Goal: Task Accomplishment & Management: Complete application form

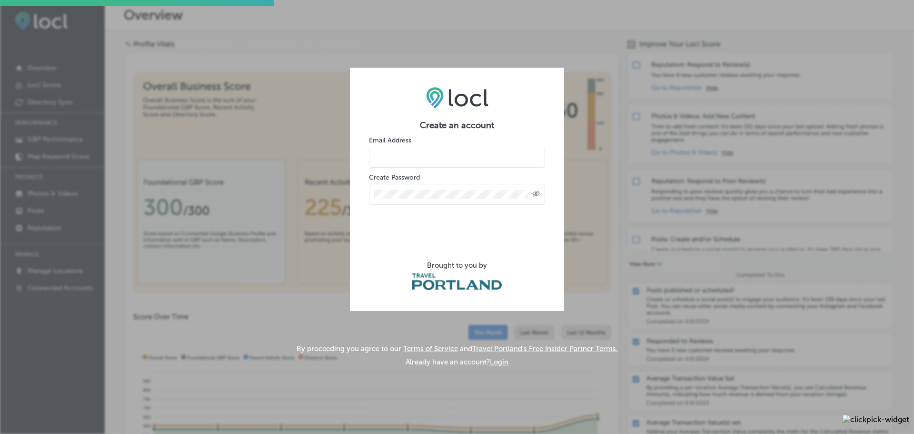
click at [401, 156] on input "email" at bounding box center [457, 157] width 176 height 21
type input "[EMAIL_ADDRESS][DOMAIN_NAME]"
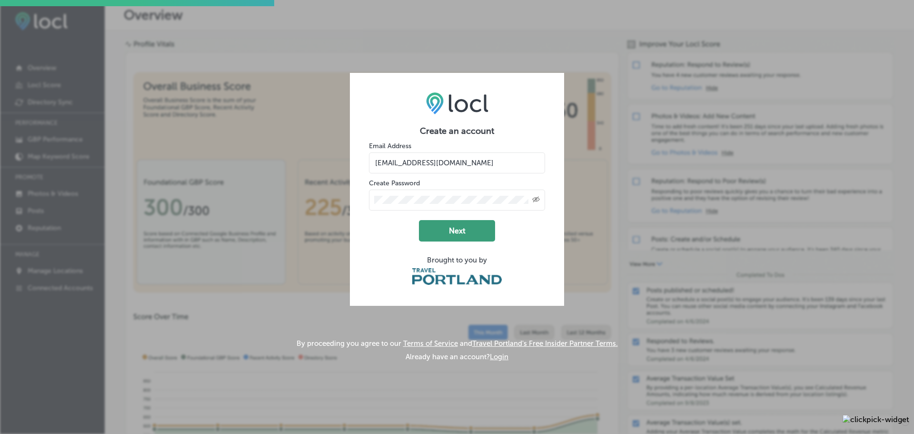
click at [452, 232] on button "Next" at bounding box center [457, 230] width 76 height 21
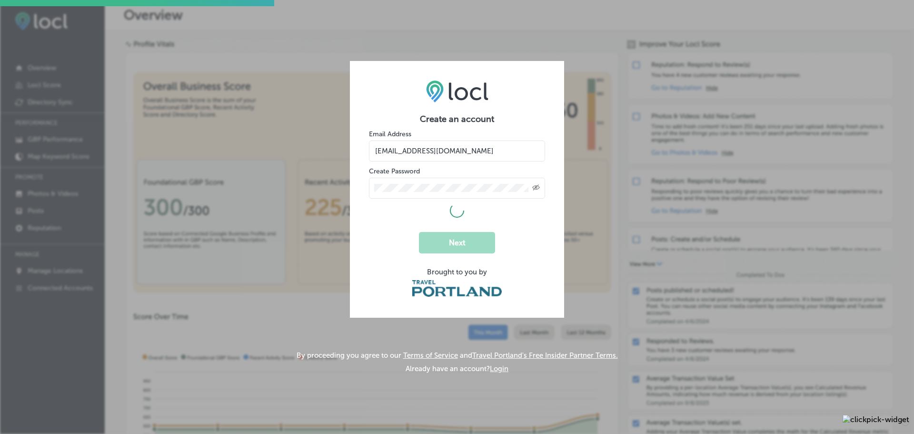
select select "US"
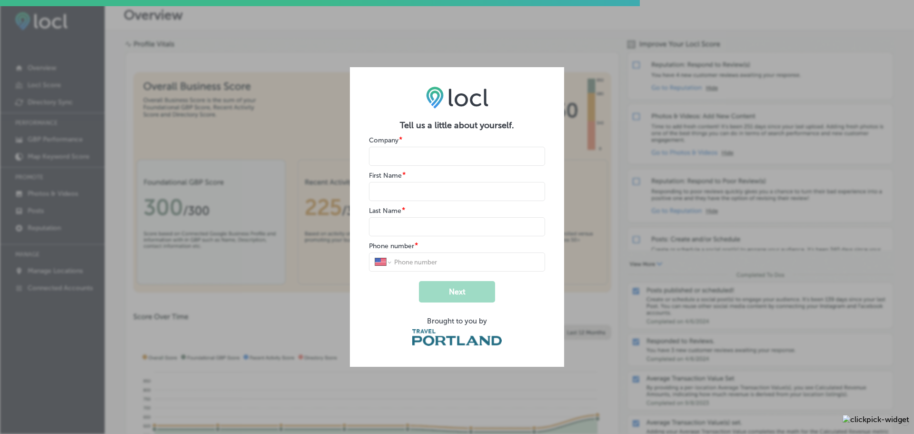
click at [398, 159] on input "name" at bounding box center [457, 156] width 176 height 19
type input "Elevate PDX"
type input "Stephanie"
type input "Van Dyke"
click at [401, 263] on input "tel" at bounding box center [466, 261] width 146 height 9
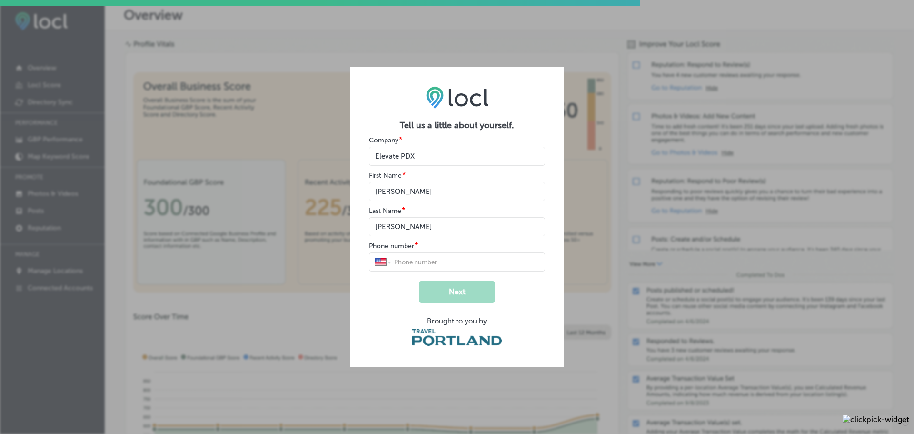
type input "(503) 893-8497"
click at [466, 295] on button "Next" at bounding box center [457, 291] width 76 height 21
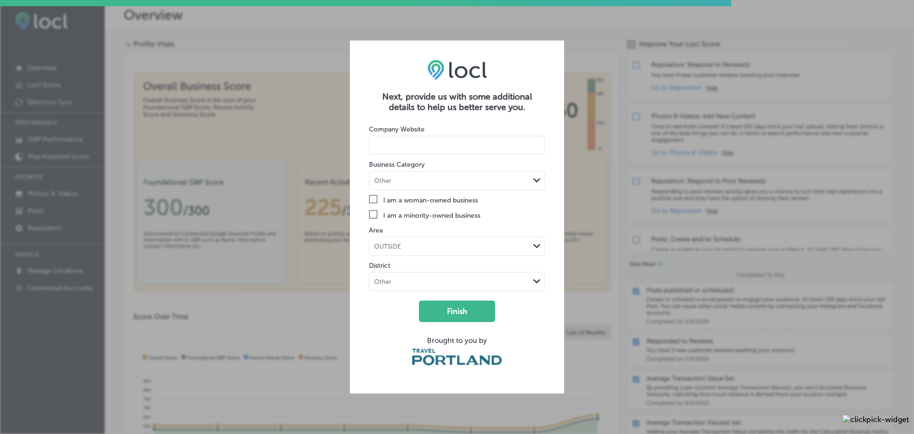
click at [428, 142] on input at bounding box center [457, 145] width 176 height 19
type input "www.elevatepdx.com"
click at [479, 183] on div "Other" at bounding box center [449, 180] width 160 height 9
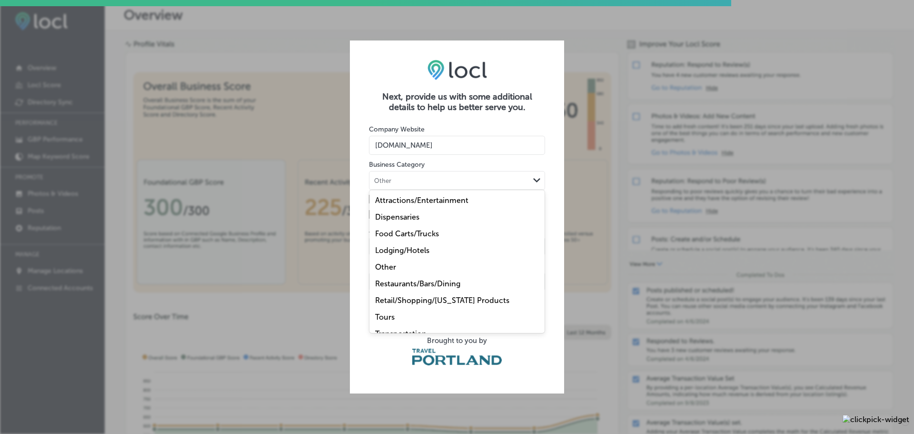
scroll to position [28, 0]
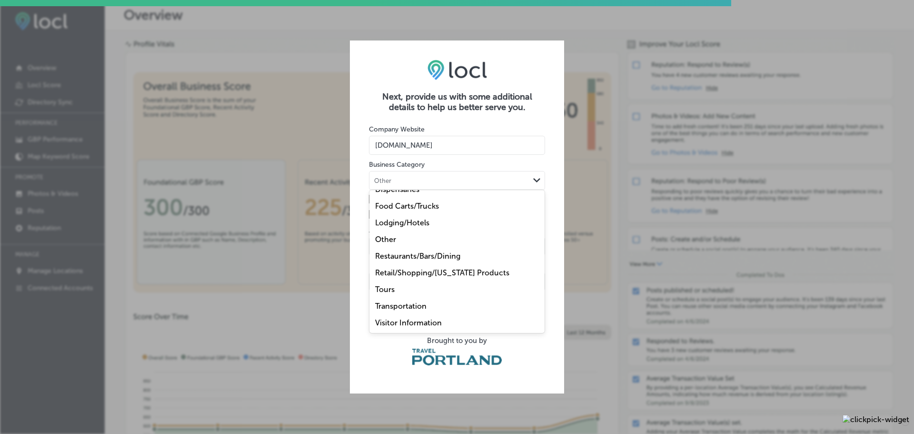
click at [390, 236] on label "Other" at bounding box center [385, 239] width 21 height 9
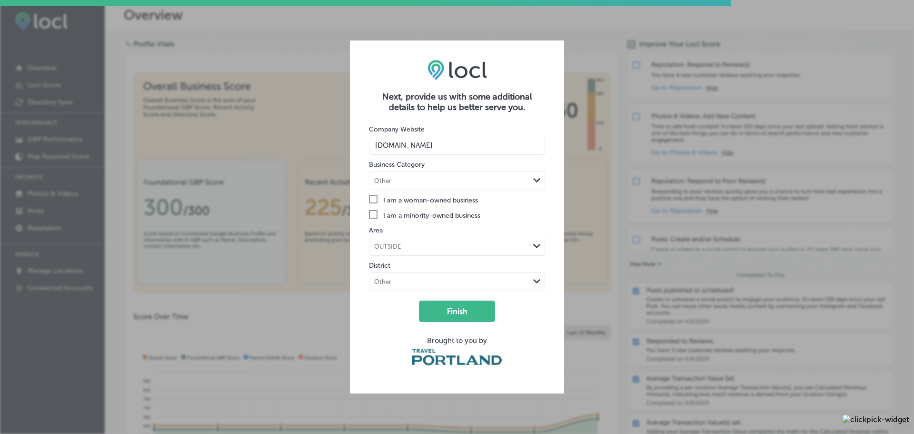
click at [373, 199] on icon "Check Created with Sketch." at bounding box center [373, 199] width 9 height 9
click at [0, 0] on input "Check Created with Sketch. I am a woman-owned business" at bounding box center [0, 0] width 0 height 0
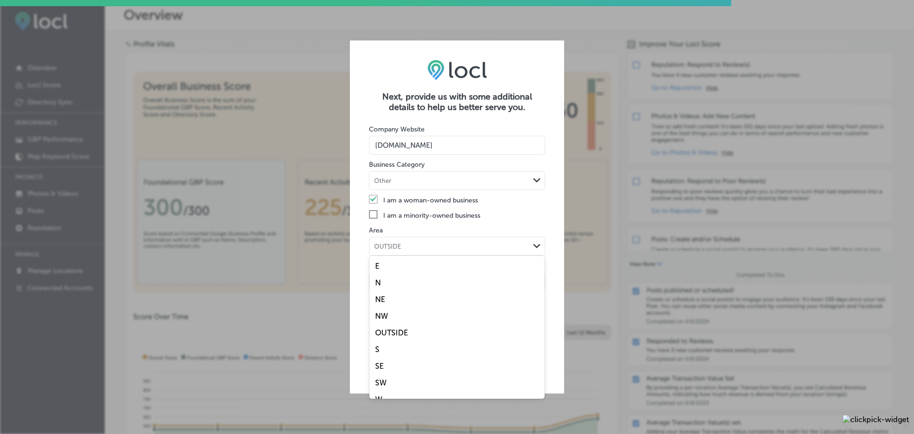
click at [398, 243] on div "OUTSIDE" at bounding box center [387, 246] width 27 height 7
click at [389, 355] on div "SE" at bounding box center [456, 354] width 175 height 17
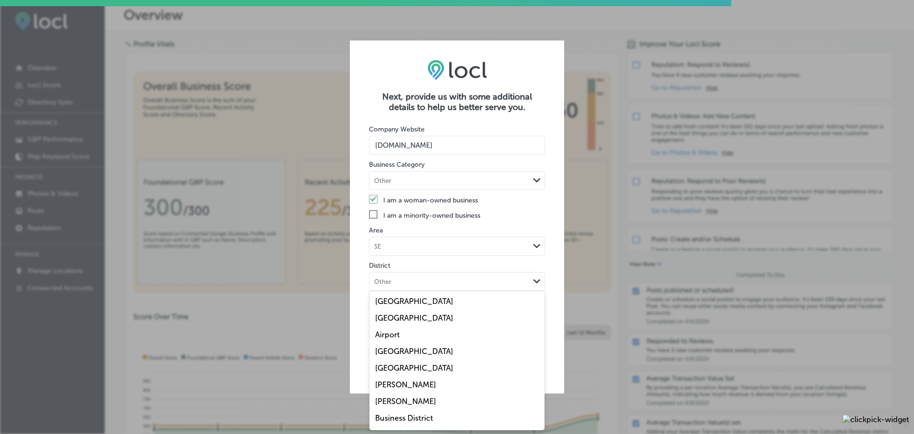
click at [401, 281] on div "Other" at bounding box center [449, 281] width 160 height 9
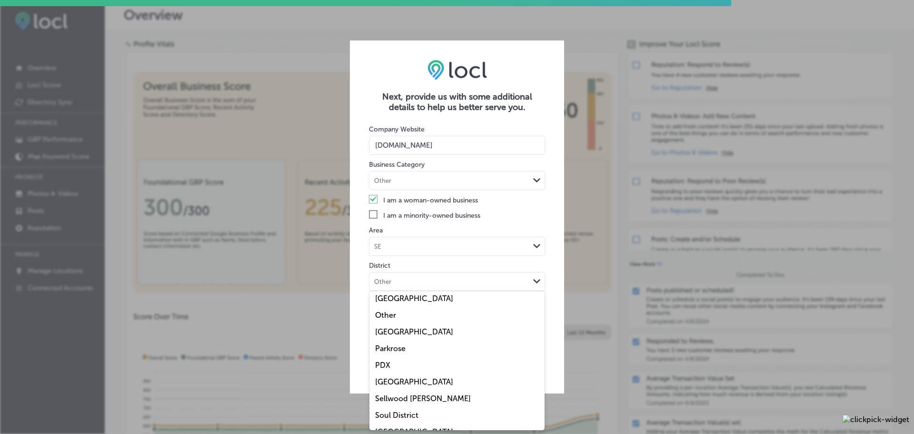
scroll to position [564, 0]
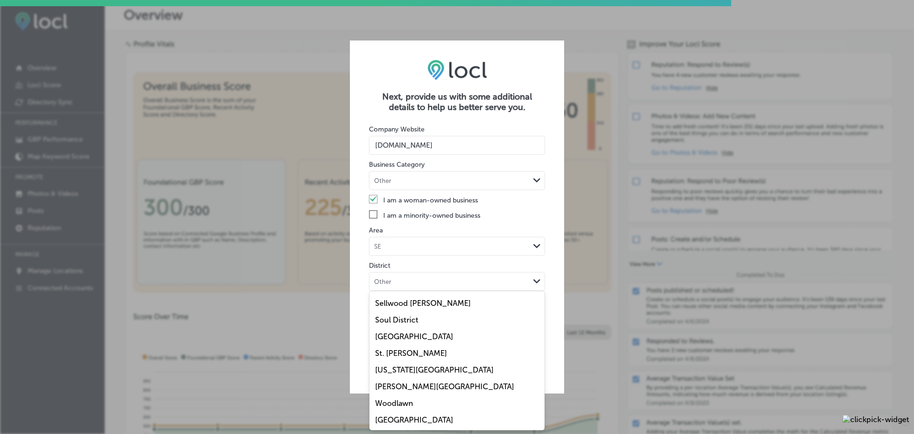
click at [410, 419] on label "Woodstock" at bounding box center [414, 419] width 78 height 9
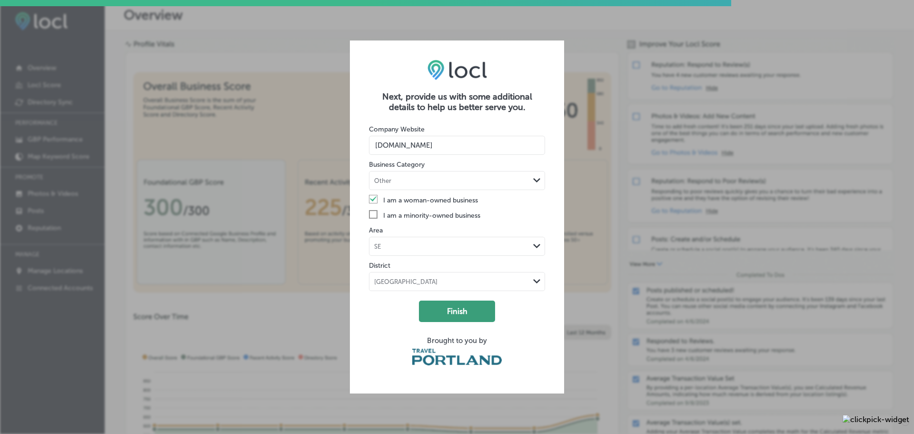
click at [464, 307] on button "Finish" at bounding box center [457, 310] width 76 height 21
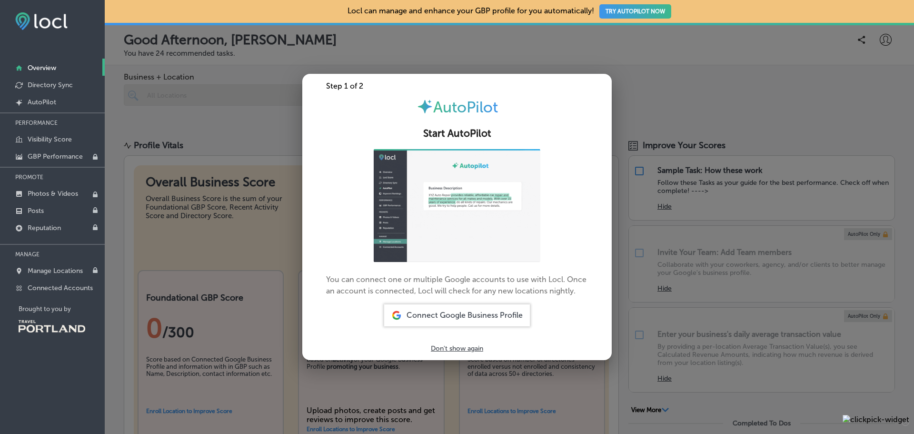
click at [454, 312] on span "Connect Google Business Profile" at bounding box center [464, 314] width 116 height 9
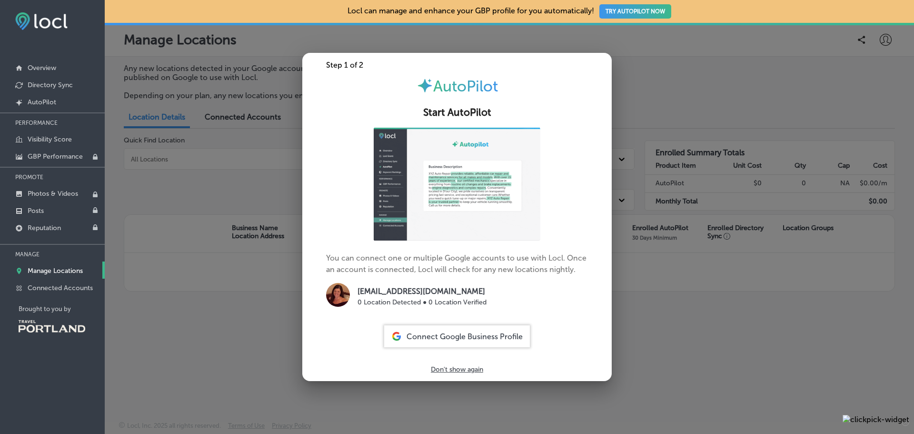
click at [452, 334] on span "Connect Google Business Profile" at bounding box center [464, 336] width 116 height 9
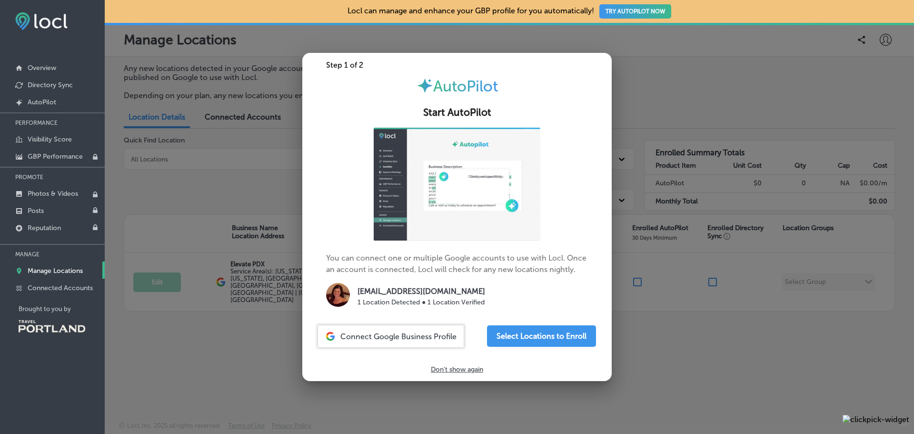
click at [391, 336] on span "Connect Google Business Profile" at bounding box center [398, 336] width 116 height 9
click at [385, 332] on span "Connect Google Business Profile" at bounding box center [398, 336] width 116 height 9
click at [397, 337] on span "Connect Google Business Profile" at bounding box center [398, 336] width 116 height 9
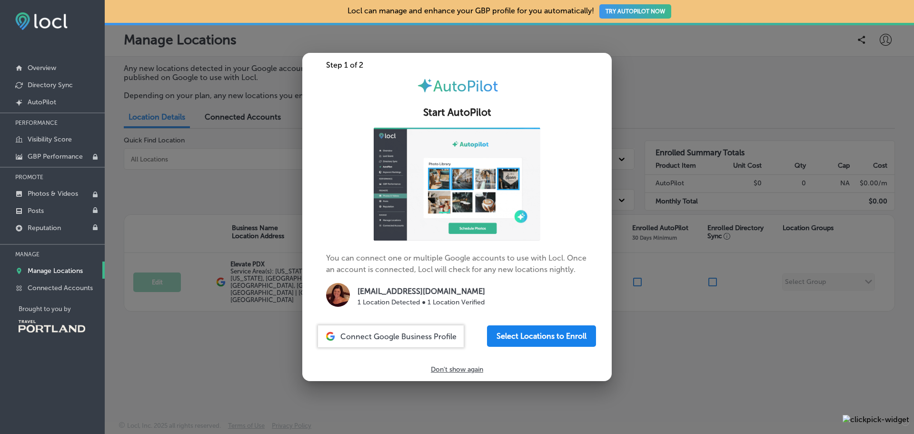
click at [556, 333] on button "Select Locations to Enroll" at bounding box center [541, 335] width 109 height 21
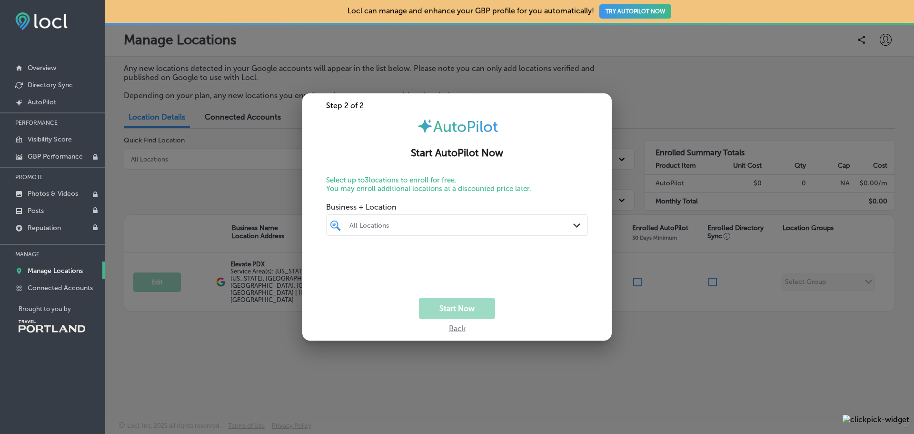
click at [386, 227] on div "All Locations" at bounding box center [461, 225] width 225 height 8
click at [380, 258] on label "Elevate PDX" at bounding box center [386, 260] width 77 height 8
click at [562, 306] on div "Start Now" at bounding box center [456, 307] width 309 height 21
click at [458, 308] on button "Start Now" at bounding box center [457, 307] width 76 height 21
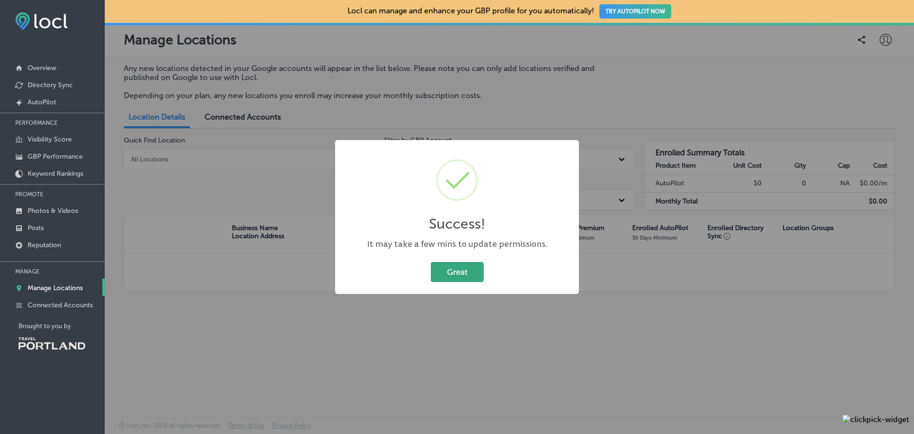
click at [456, 275] on button "Great" at bounding box center [457, 272] width 53 height 20
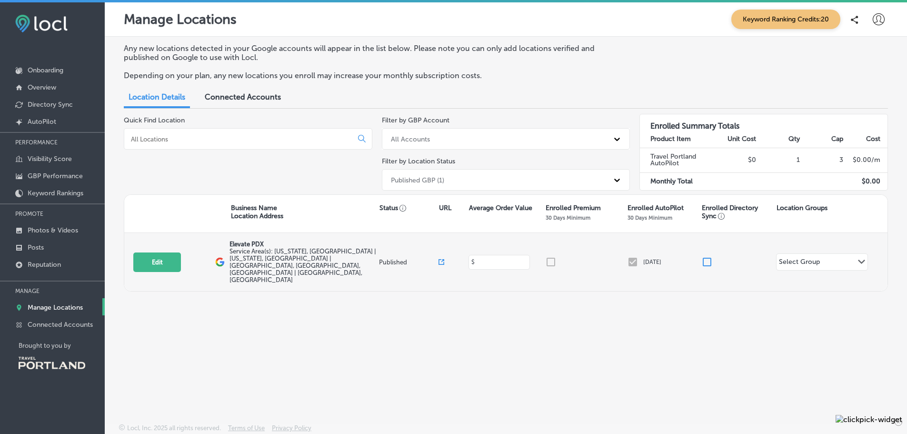
click at [483, 257] on input at bounding box center [499, 261] width 50 height 9
type input "300"
click at [851, 254] on div "Select Group Path Created with Sketch." at bounding box center [821, 262] width 91 height 16
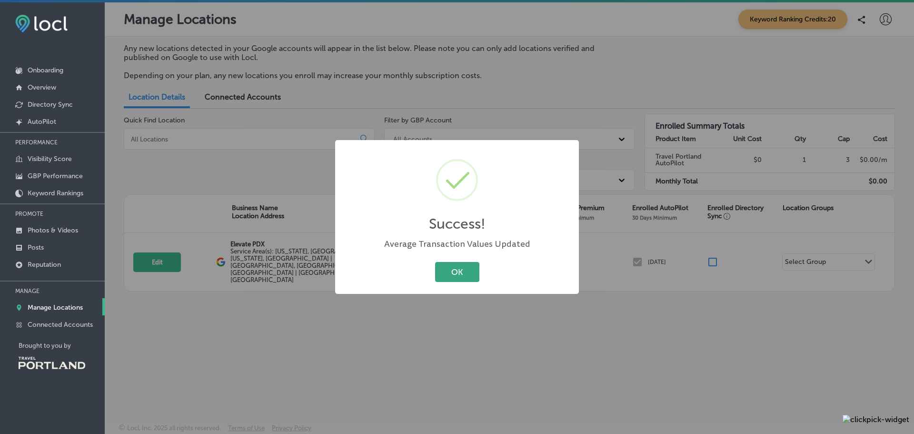
click at [462, 276] on button "OK" at bounding box center [457, 272] width 44 height 20
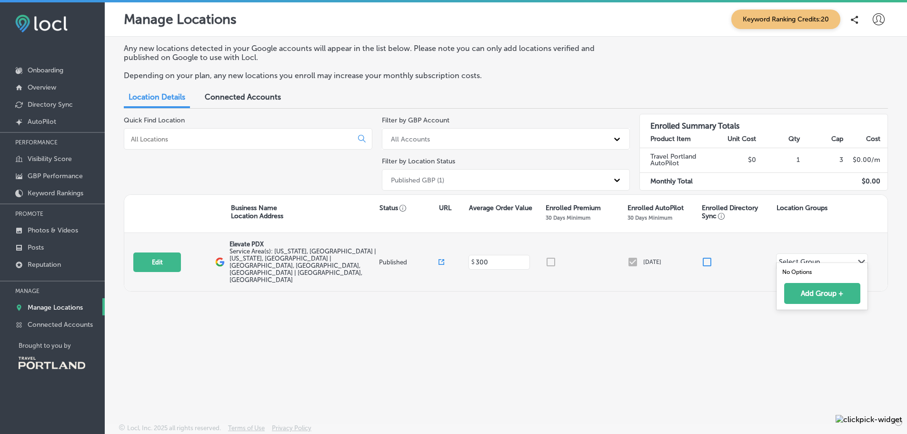
click at [858, 259] on icon "Path Created with Sketch." at bounding box center [861, 261] width 7 height 4
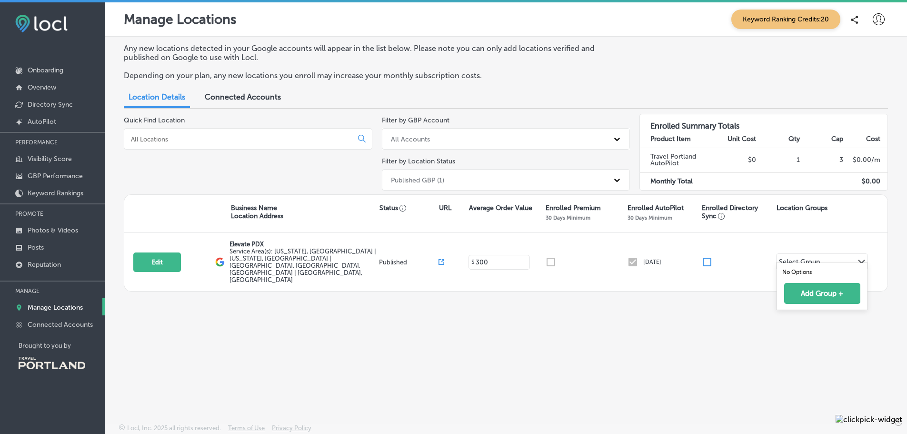
click at [567, 334] on div "Any new locations detected in your Google accounts will appear in the list belo…" at bounding box center [506, 208] width 802 height 342
click at [790, 21] on span "Keyword Ranking Credits: 20" at bounding box center [785, 20] width 109 height 20
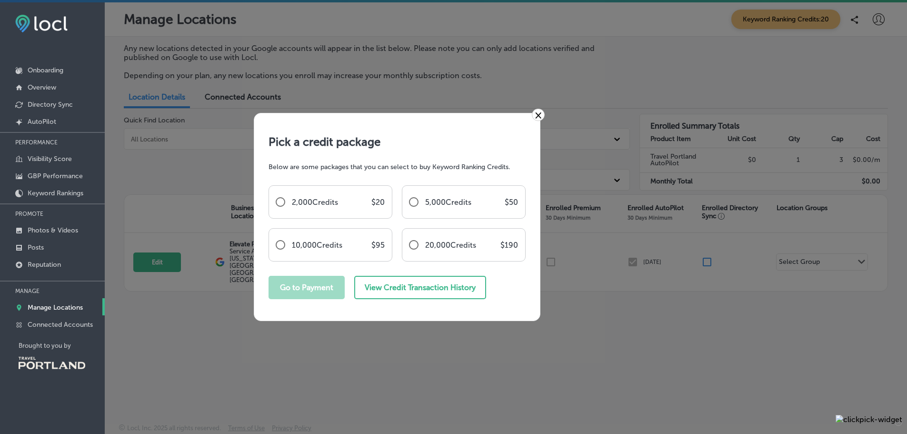
click at [535, 118] on link "×" at bounding box center [538, 115] width 13 height 12
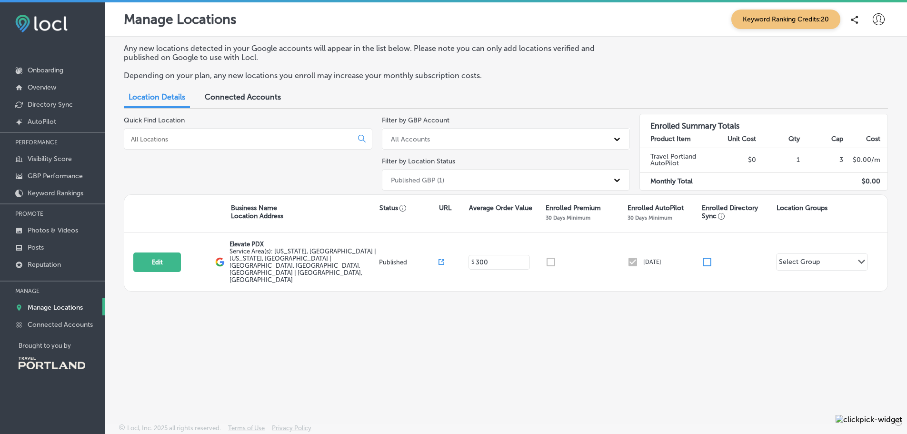
click at [499, 137] on div "All Accounts" at bounding box center [497, 139] width 223 height 16
click at [475, 180] on div "Published GBP (1)" at bounding box center [497, 180] width 223 height 16
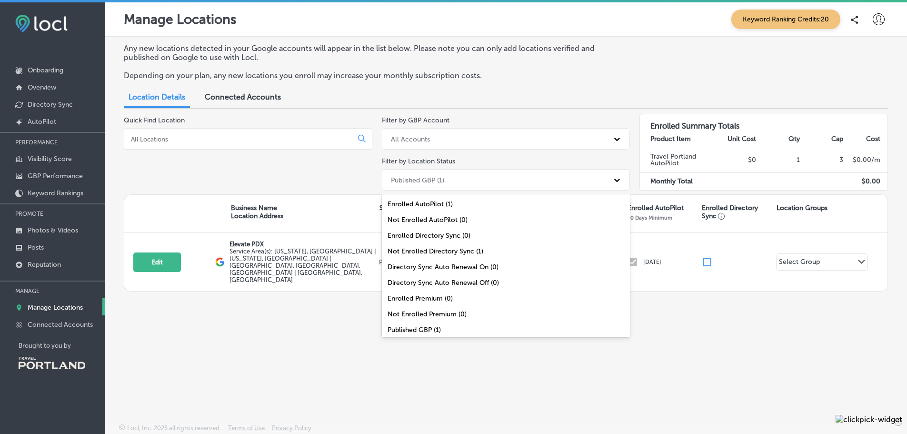
click at [672, 53] on div "Any new locations detected in your Google accounts will appear in the list belo…" at bounding box center [506, 66] width 764 height 44
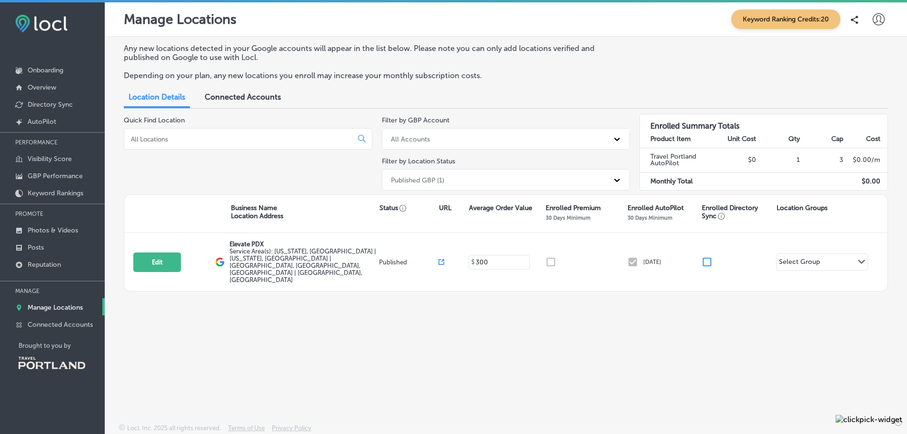
click at [234, 96] on span "Connected Accounts" at bounding box center [243, 96] width 76 height 9
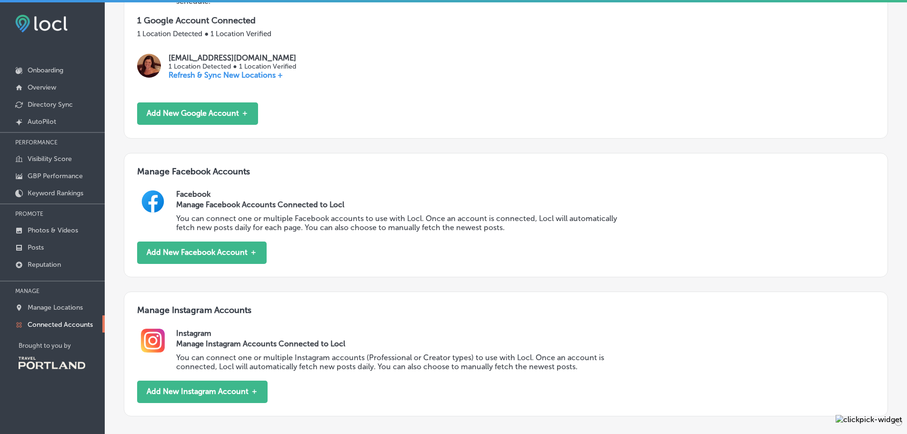
scroll to position [190, 0]
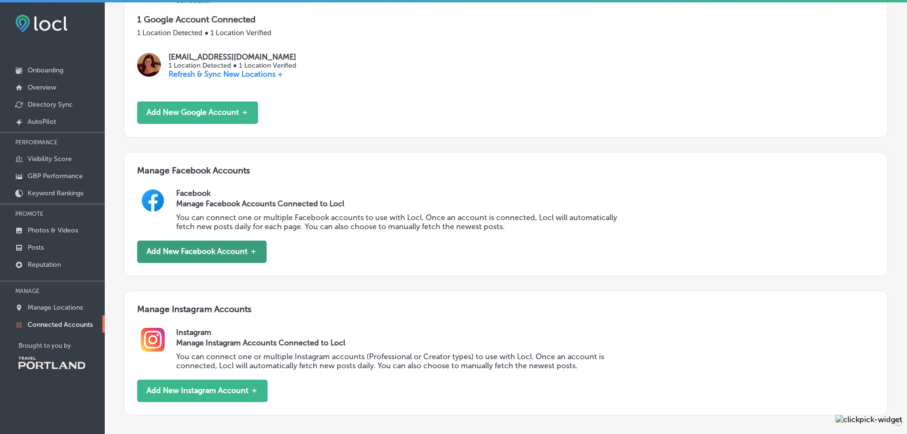
click at [218, 247] on button "Add New Facebook Account ＋" at bounding box center [201, 251] width 129 height 22
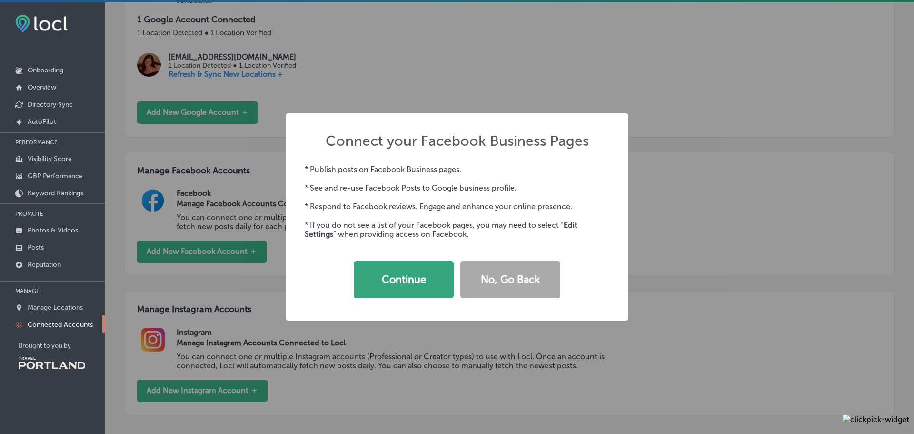
click at [408, 290] on button "Continue" at bounding box center [404, 279] width 100 height 37
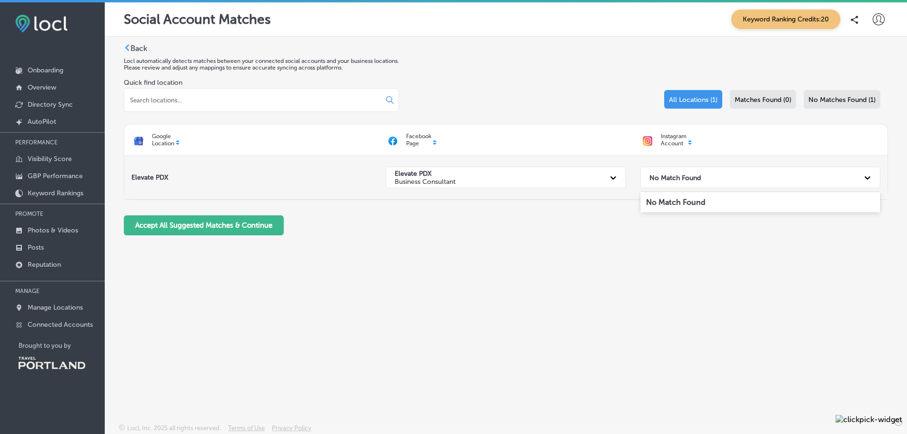
click at [694, 176] on strong "No Match Found" at bounding box center [674, 177] width 51 height 8
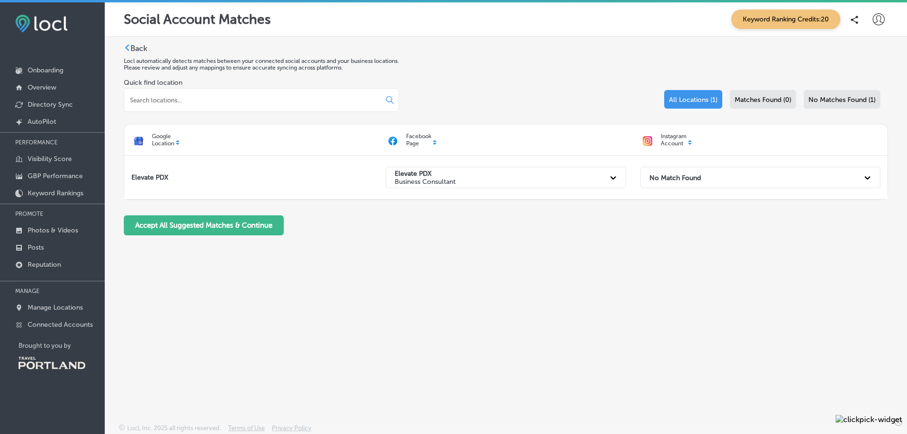
click at [670, 141] on p "Instagram Account" at bounding box center [674, 140] width 26 height 14
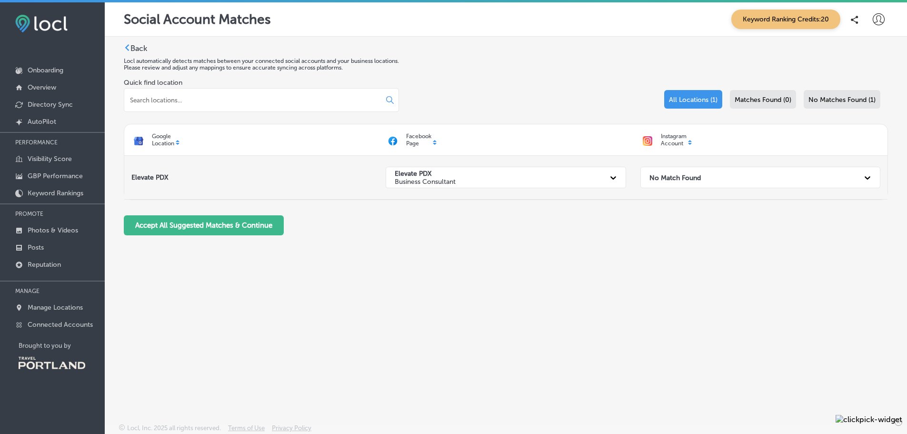
click at [698, 176] on strong "No Match Found" at bounding box center [674, 177] width 51 height 8
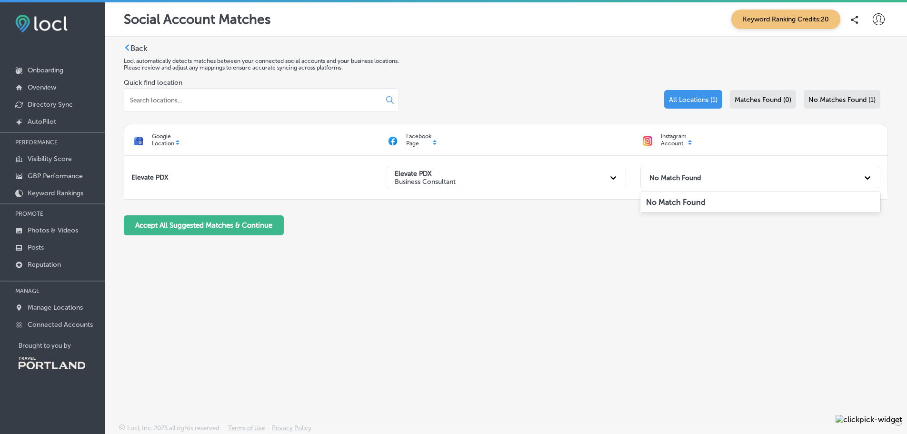
click at [698, 205] on strong "No Match Found" at bounding box center [675, 201] width 59 height 9
click at [126, 46] on icon at bounding box center [127, 47] width 7 height 7
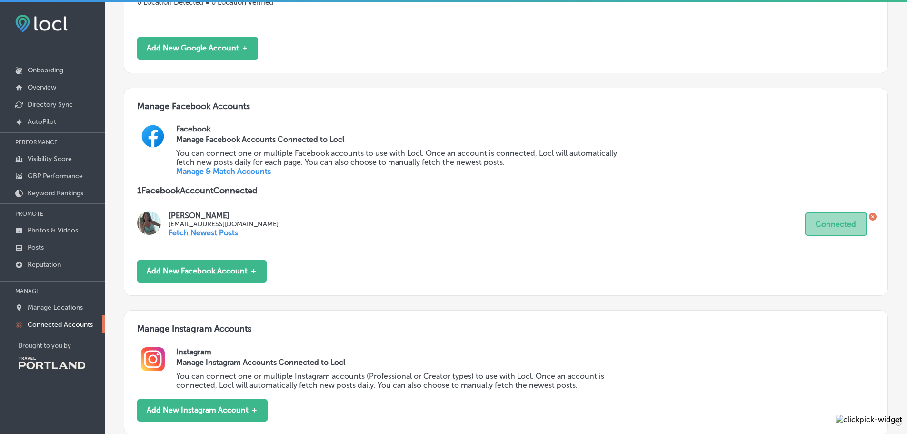
scroll to position [286, 0]
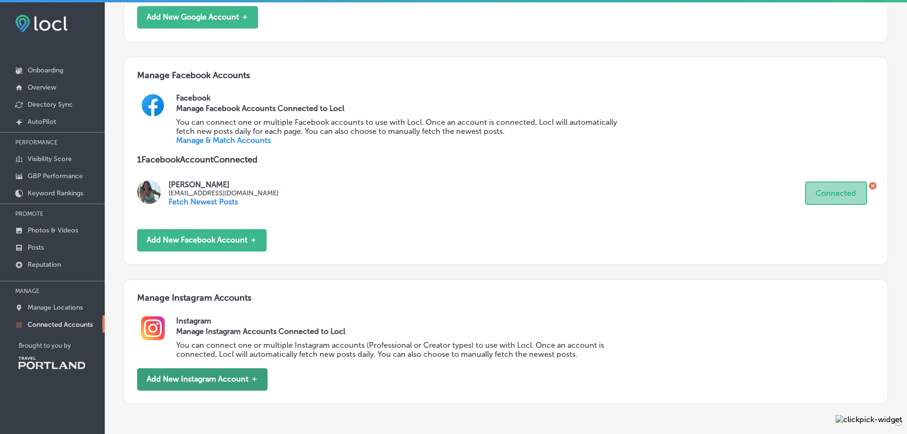
click at [225, 382] on button "Add New Instagram Account ＋" at bounding box center [202, 379] width 130 height 22
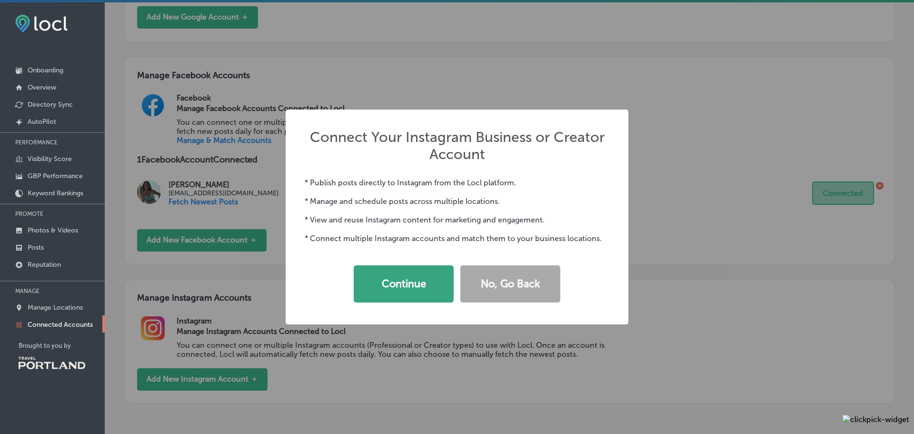
click at [402, 292] on button "Continue" at bounding box center [404, 283] width 100 height 37
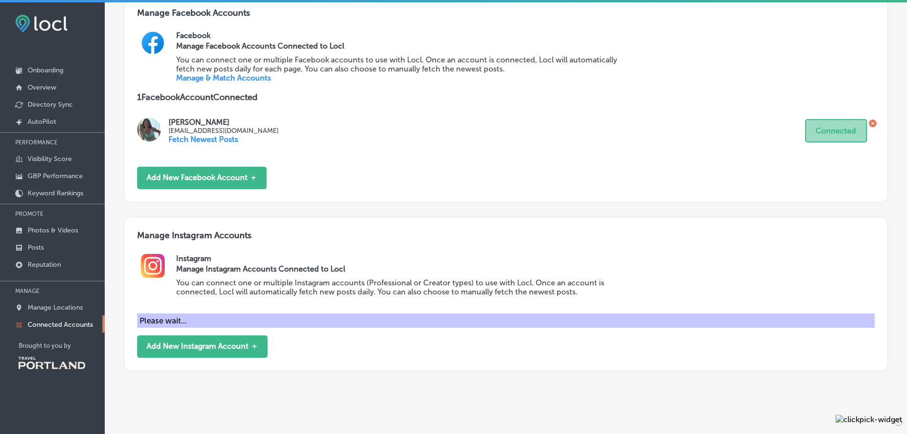
scroll to position [362, 0]
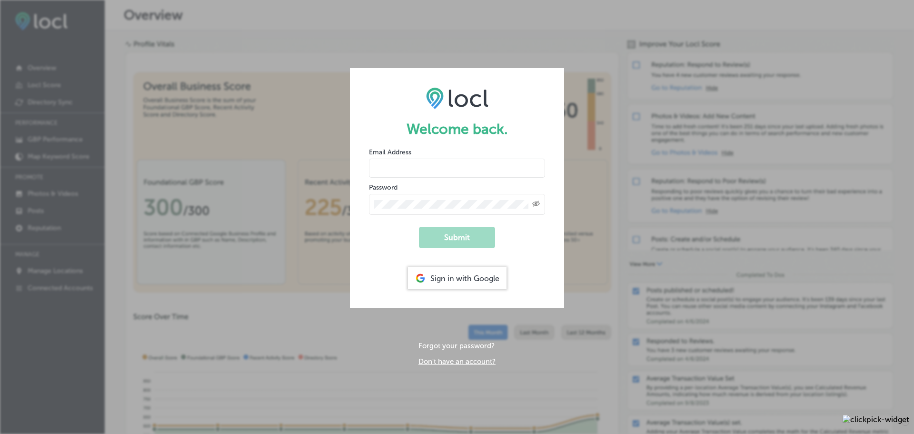
click at [399, 166] on input "email" at bounding box center [457, 167] width 176 height 19
type input "[EMAIL_ADDRESS][DOMAIN_NAME]"
click at [472, 240] on button "Submit" at bounding box center [457, 237] width 76 height 21
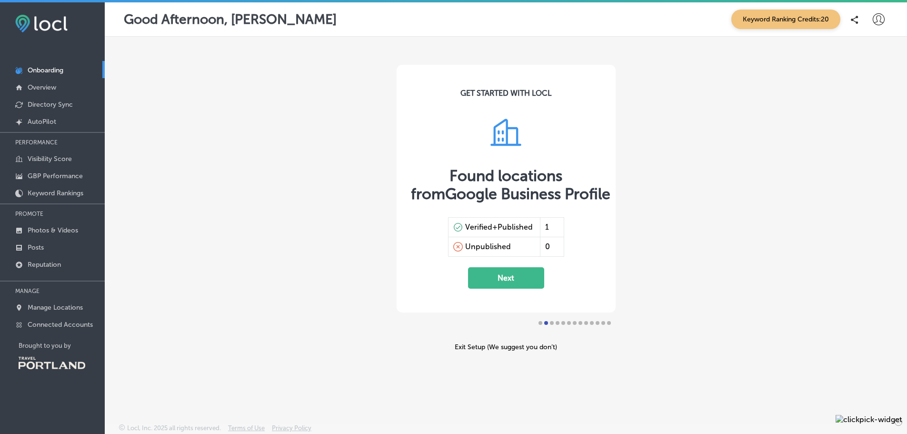
click at [507, 277] on button "Next" at bounding box center [506, 277] width 76 height 21
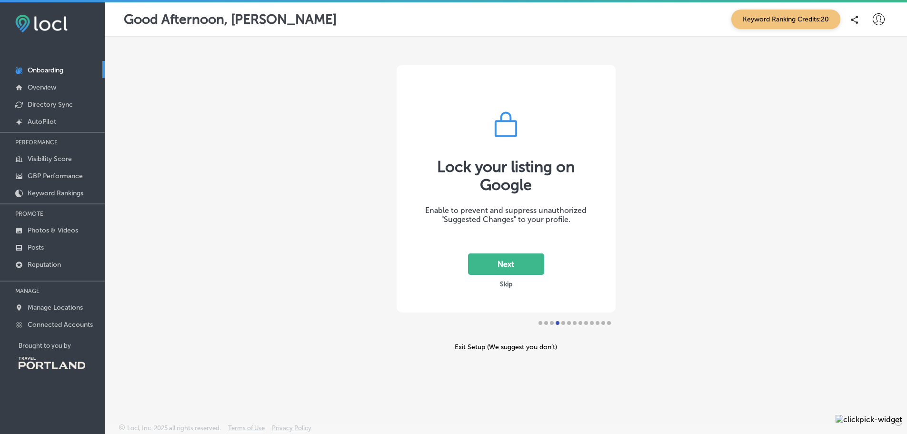
click at [513, 268] on button "Next" at bounding box center [506, 263] width 76 height 21
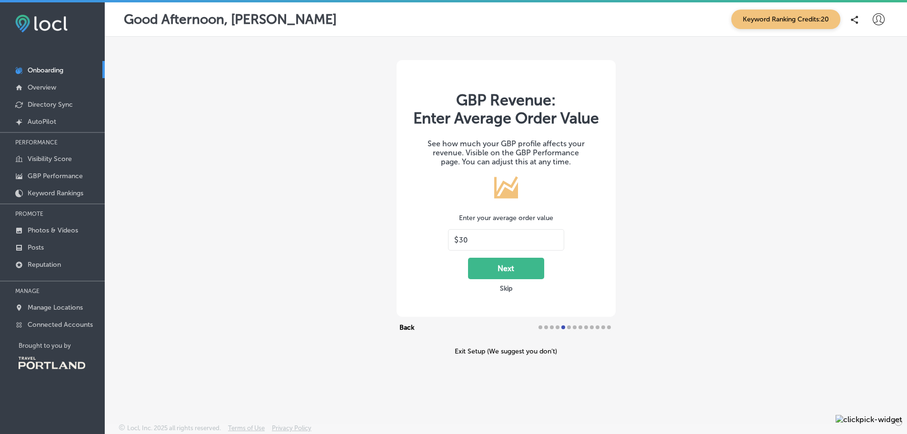
click at [503, 287] on button "Skip" at bounding box center [506, 288] width 18 height 9
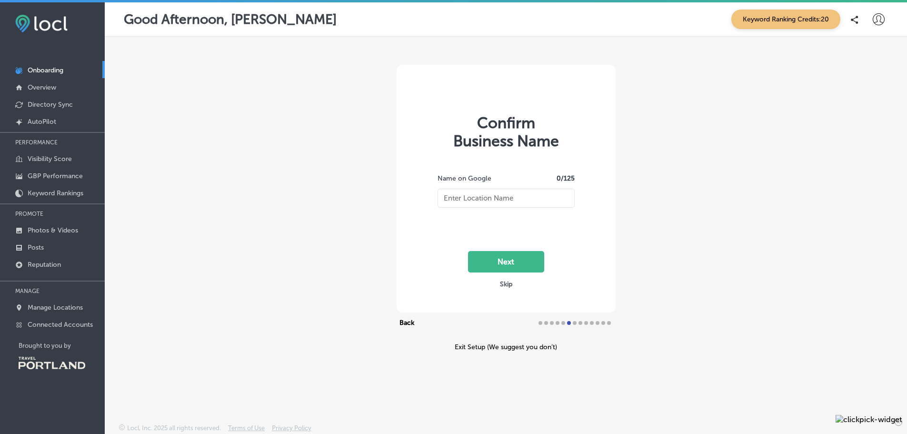
type input "Elevate PDX"
click at [517, 265] on button "Next" at bounding box center [506, 261] width 76 height 21
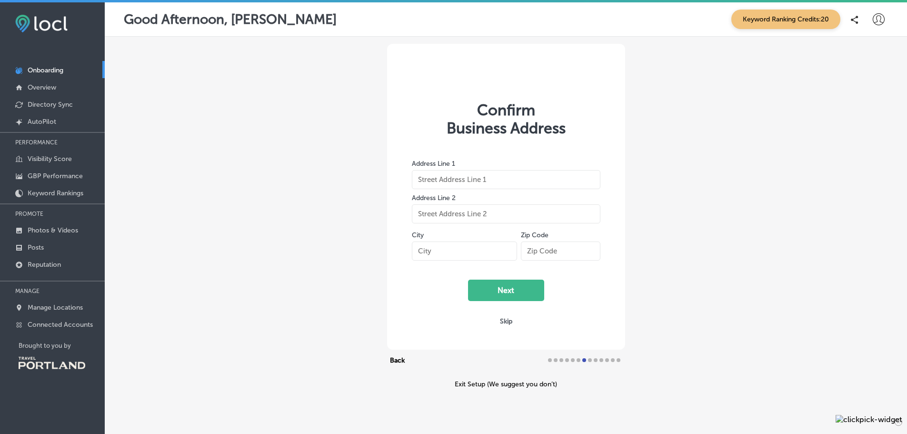
click at [452, 179] on input "text" at bounding box center [506, 179] width 188 height 19
type input "[STREET_ADDRESS]"
type input "[GEOGRAPHIC_DATA]"
type input "97206"
click at [501, 291] on button "Next" at bounding box center [506, 289] width 76 height 21
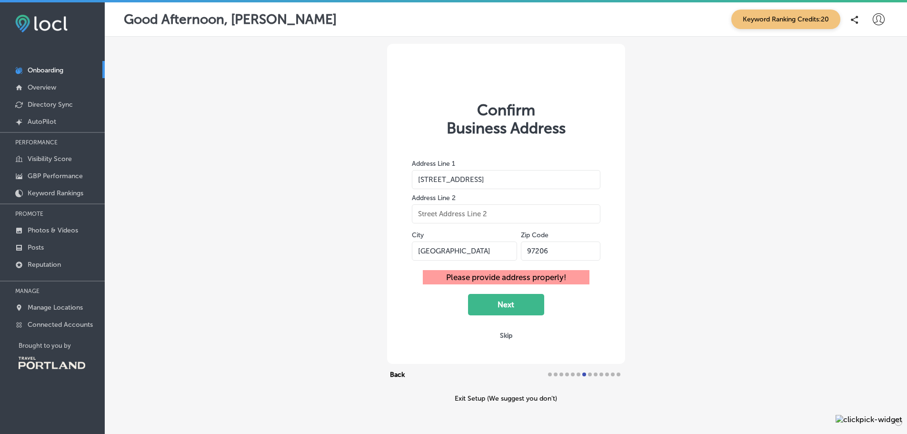
drag, startPoint x: 449, startPoint y: 248, endPoint x: 410, endPoint y: 250, distance: 39.1
click at [412, 250] on input "[GEOGRAPHIC_DATA]" at bounding box center [464, 250] width 105 height 19
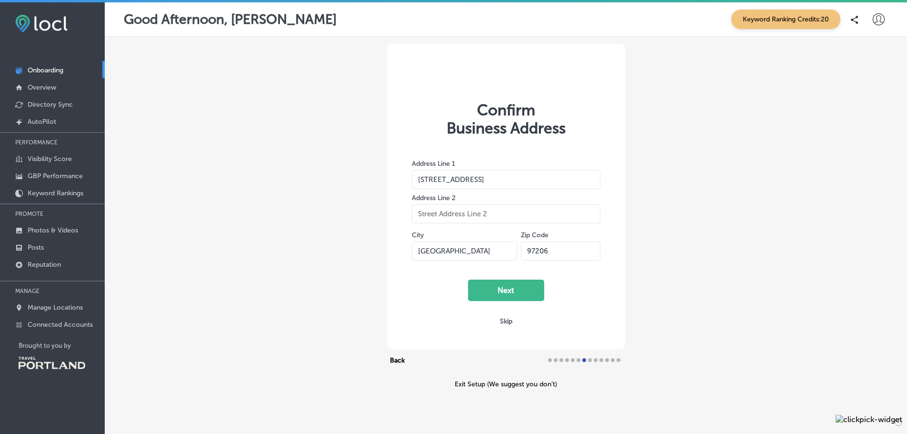
type input "[GEOGRAPHIC_DATA]"
click at [678, 179] on div "Confirm Business Address Address Line 1 [STREET_ADDRESS] Next Skip Back Exit Se…" at bounding box center [506, 216] width 802 height 358
click at [503, 296] on button "Next" at bounding box center [506, 289] width 76 height 21
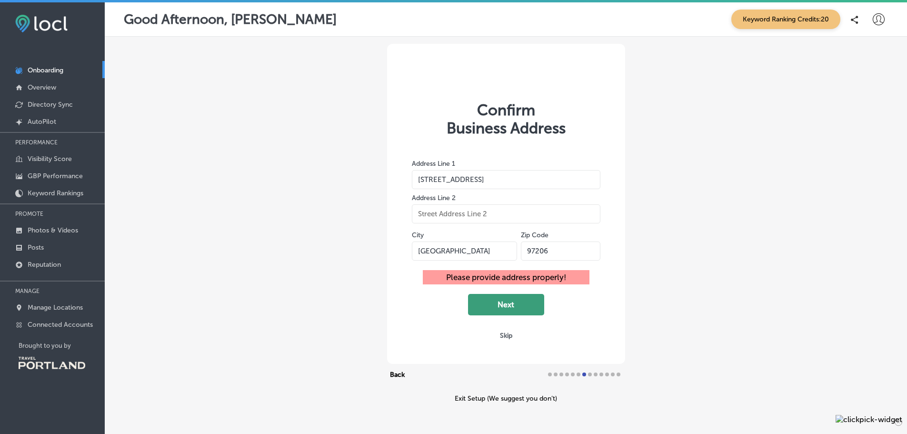
click at [509, 298] on button "Next" at bounding box center [506, 304] width 76 height 21
click at [504, 335] on button "Skip" at bounding box center [506, 335] width 18 height 9
select select "US"
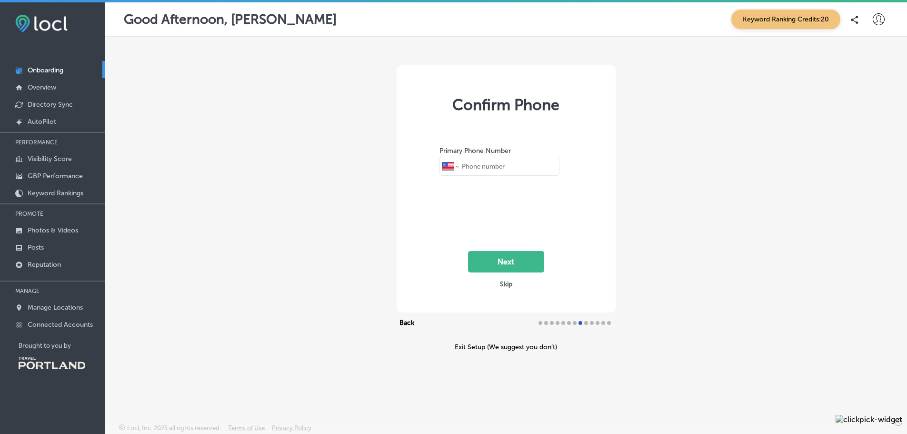
type input "[PHONE_NUMBER]"
click at [511, 266] on button "Next" at bounding box center [506, 261] width 76 height 21
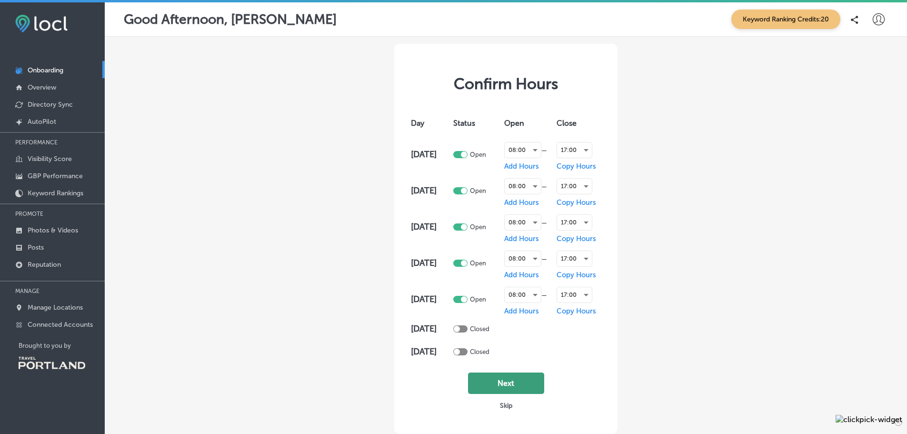
click at [507, 386] on button "Next" at bounding box center [506, 382] width 76 height 21
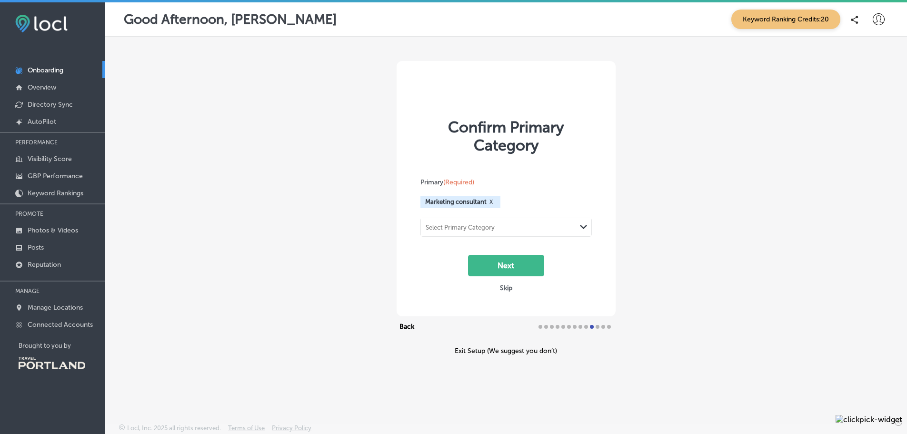
click at [498, 226] on div "Select Primary Category" at bounding box center [498, 226] width 155 height 13
click at [520, 262] on button "Next" at bounding box center [506, 265] width 76 height 21
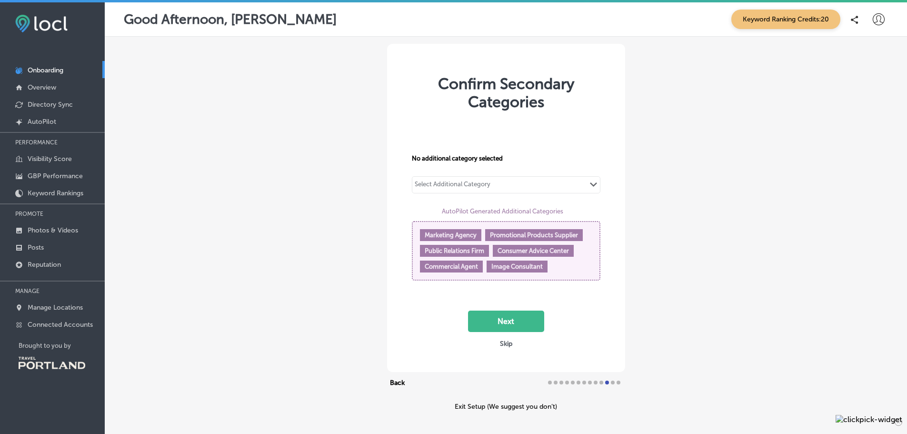
click at [459, 236] on span "Marketing Agency" at bounding box center [450, 234] width 52 height 7
click at [429, 233] on span "Marketing Agency" at bounding box center [450, 234] width 52 height 7
click at [447, 235] on span "Marketing Agency" at bounding box center [450, 234] width 52 height 7
click at [460, 183] on div "Select Additional Category" at bounding box center [452, 185] width 76 height 11
click at [544, 185] on div "Select Additional Category Path Created with Sketch." at bounding box center [505, 185] width 187 height 16
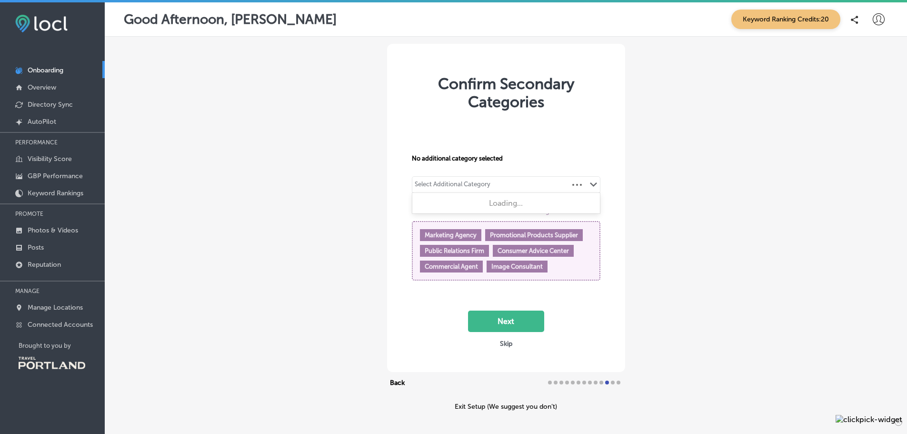
click at [590, 183] on icon "Path Created with Sketch." at bounding box center [593, 184] width 7 height 4
click at [506, 321] on button "Next" at bounding box center [506, 320] width 76 height 21
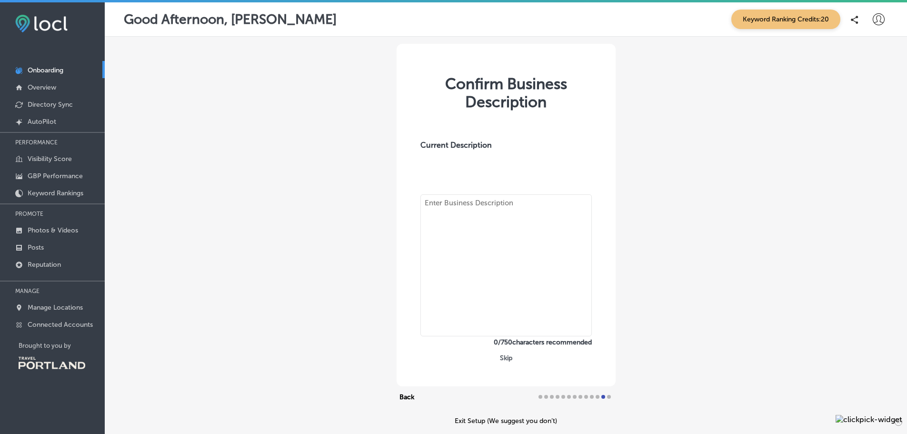
type textarea "Elevate PDX is a Portland marketing consultancy specializing in nonprofits, soc…"
